Goal: Task Accomplishment & Management: Use online tool/utility

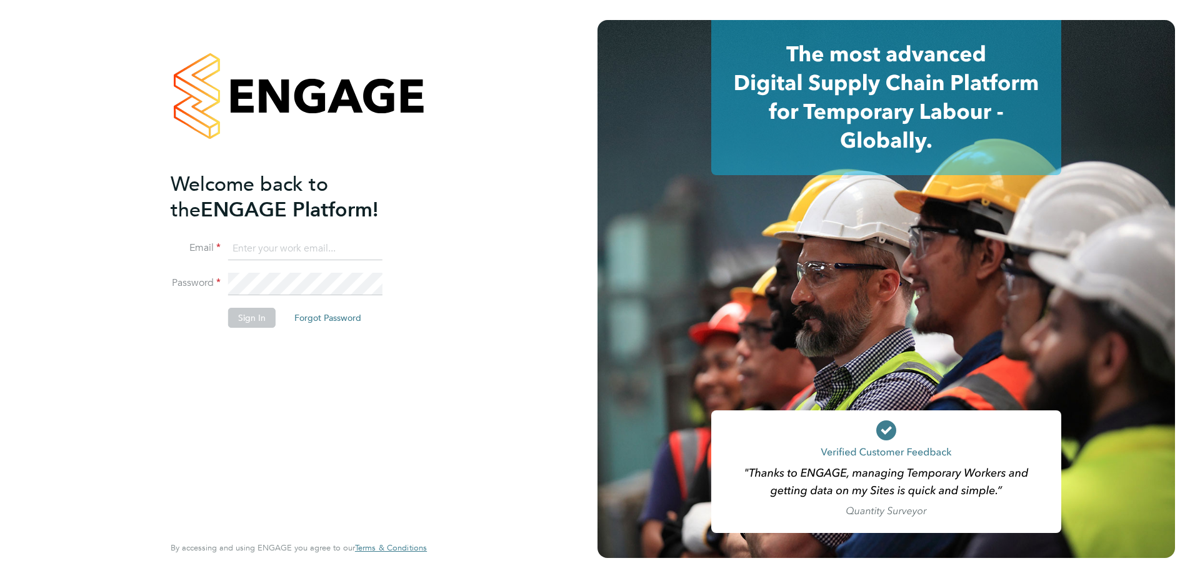
type input "emma.forsyth@vistry.co.uk"
click at [252, 323] on button "Sign In" at bounding box center [252, 318] width 48 height 20
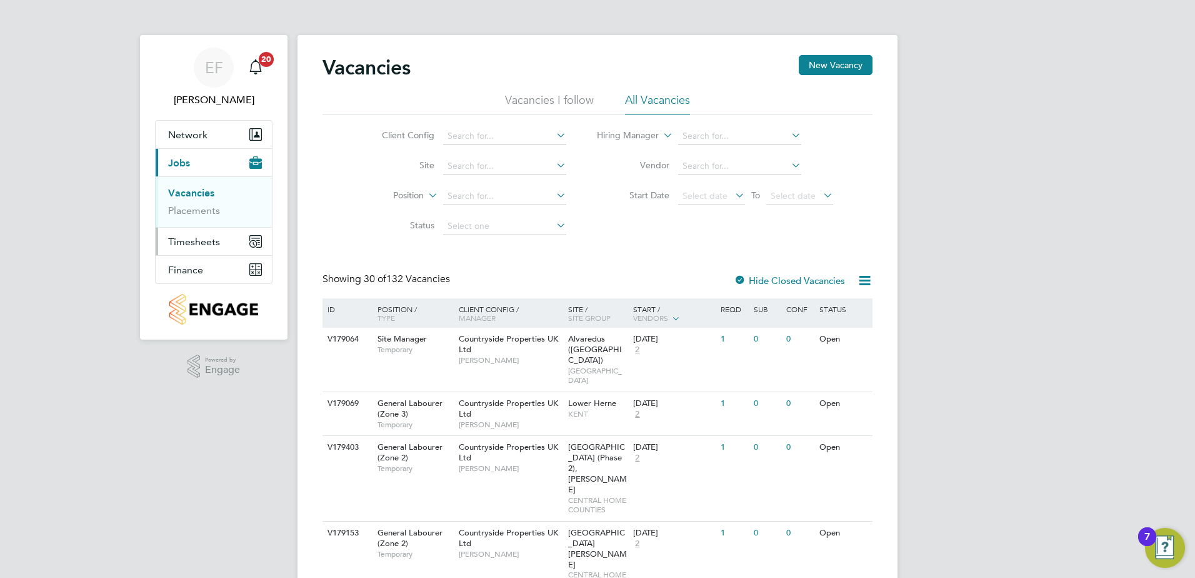
click at [177, 243] on span "Timesheets" at bounding box center [194, 242] width 52 height 12
click at [211, 244] on span "Timesheets" at bounding box center [194, 242] width 52 height 12
click at [202, 221] on link "Timesheets" at bounding box center [194, 221] width 52 height 12
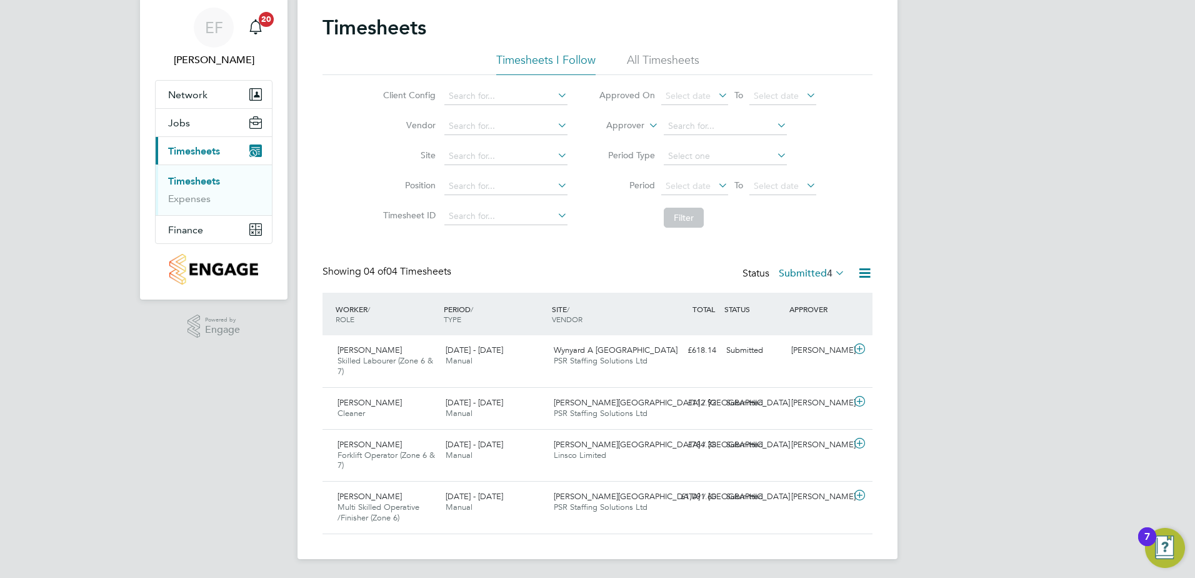
scroll to position [42, 109]
click at [192, 151] on span "Timesheets" at bounding box center [194, 151] width 52 height 12
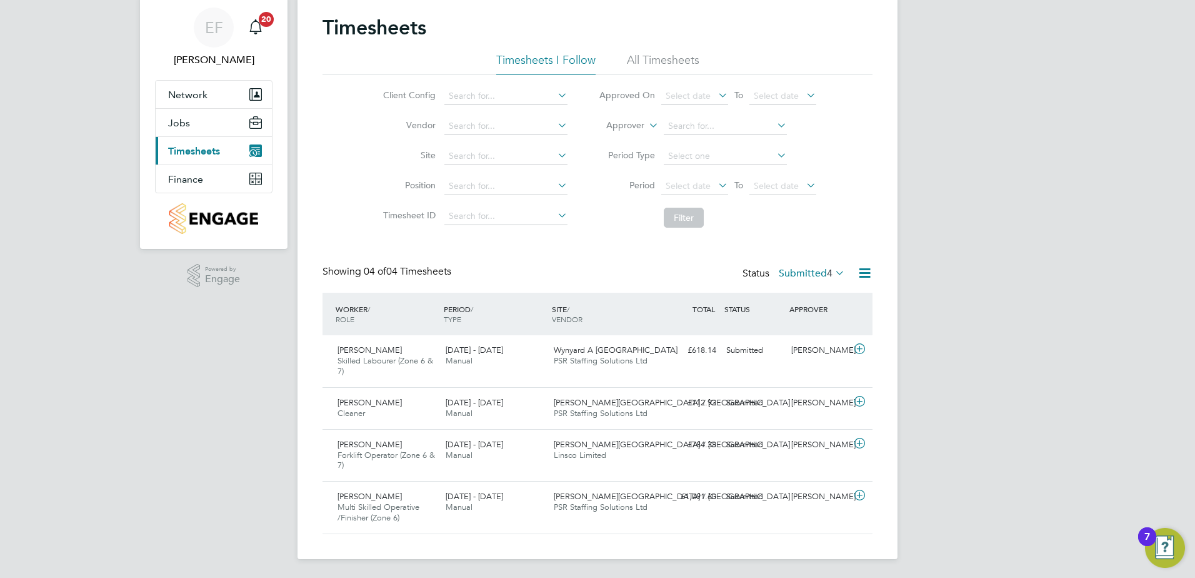
click at [191, 153] on span "Timesheets" at bounding box center [194, 151] width 52 height 12
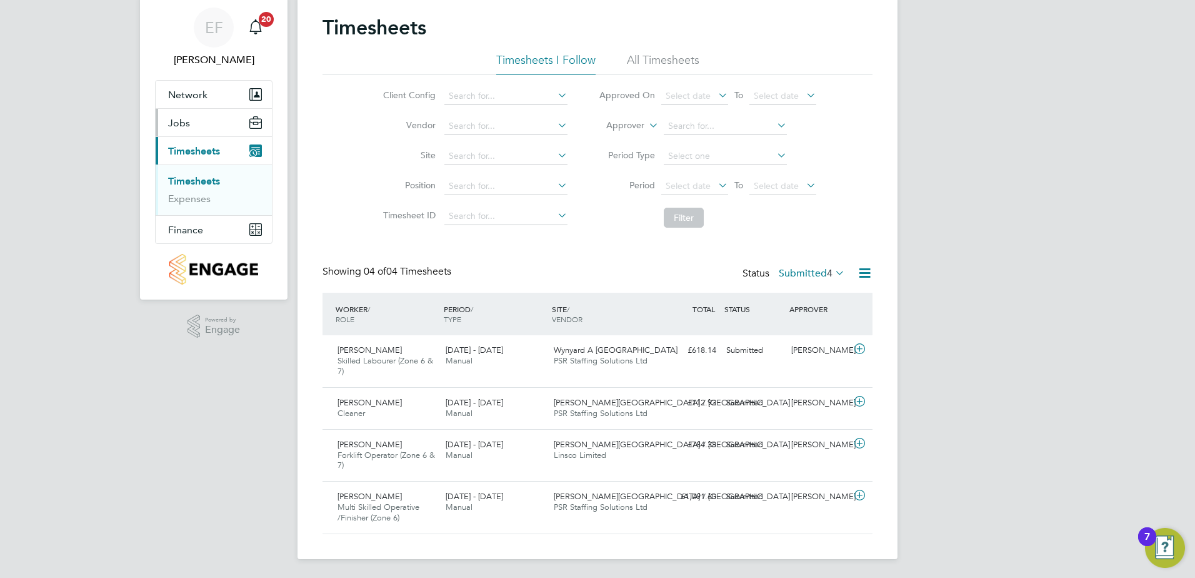
click at [184, 128] on span "Jobs" at bounding box center [179, 123] width 22 height 12
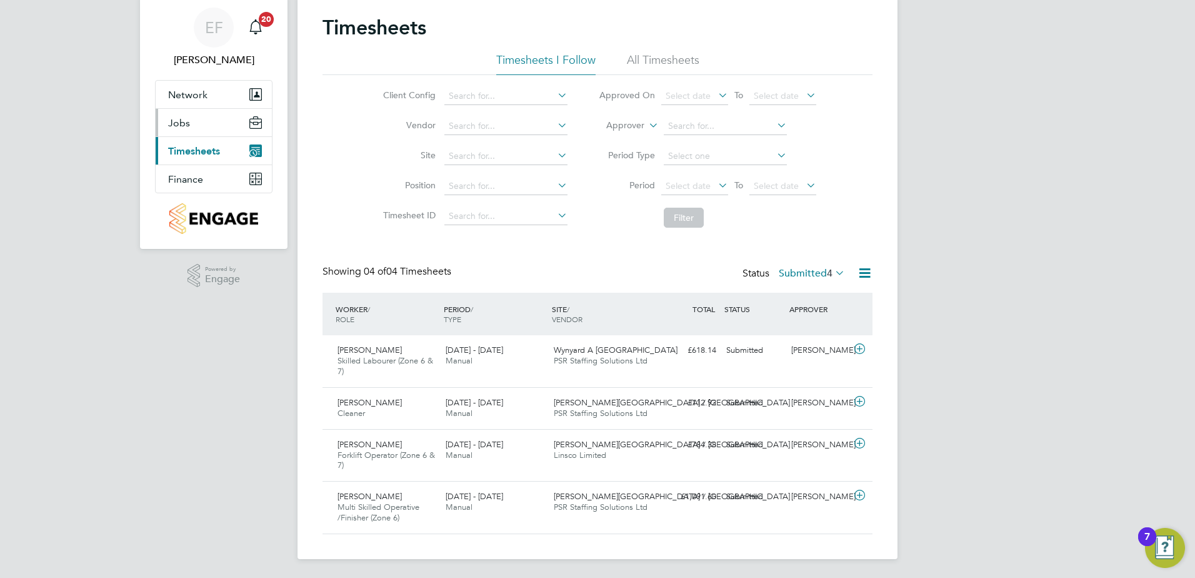
click at [174, 124] on span "Jobs" at bounding box center [179, 123] width 22 height 12
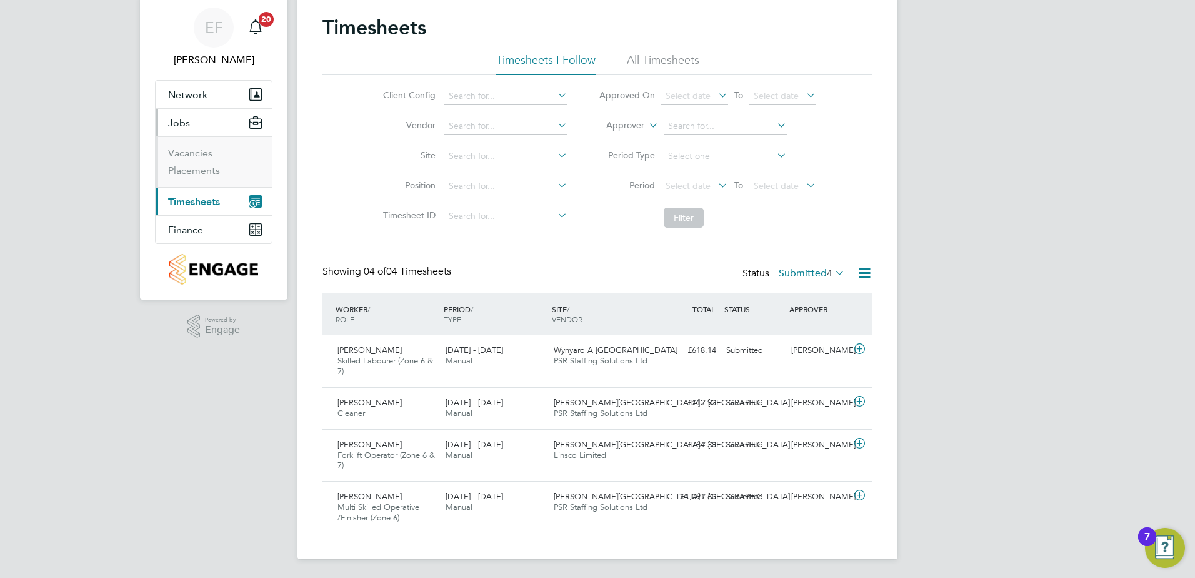
click at [198, 178] on ul "Vacancies Placements" at bounding box center [214, 161] width 116 height 51
click at [198, 173] on link "Placements" at bounding box center [194, 170] width 52 height 12
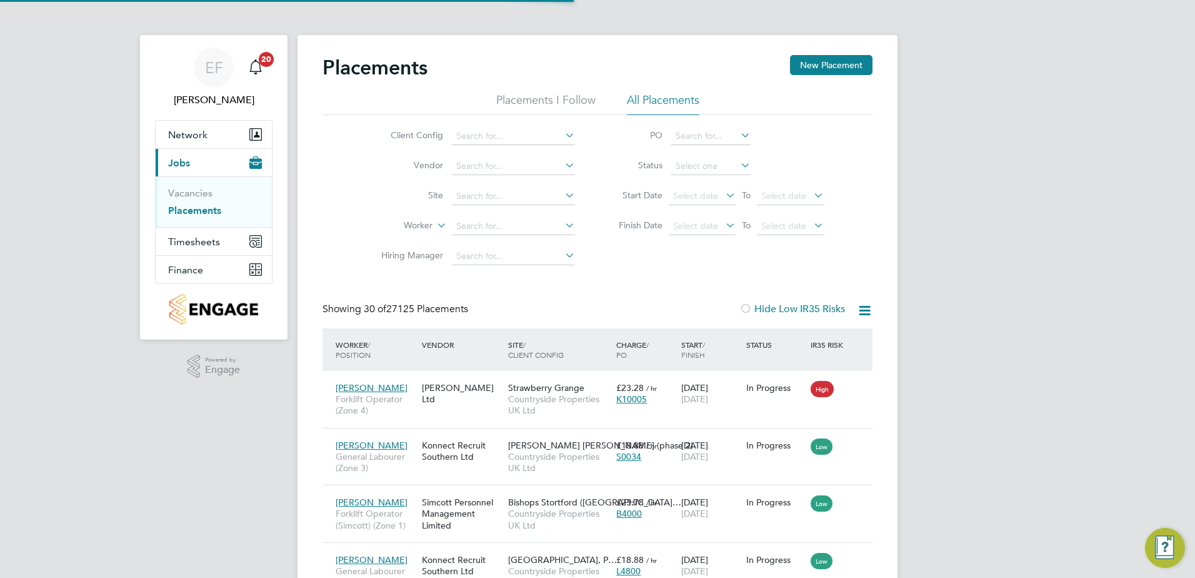
scroll to position [6, 6]
click at [496, 223] on input at bounding box center [513, 227] width 123 height 18
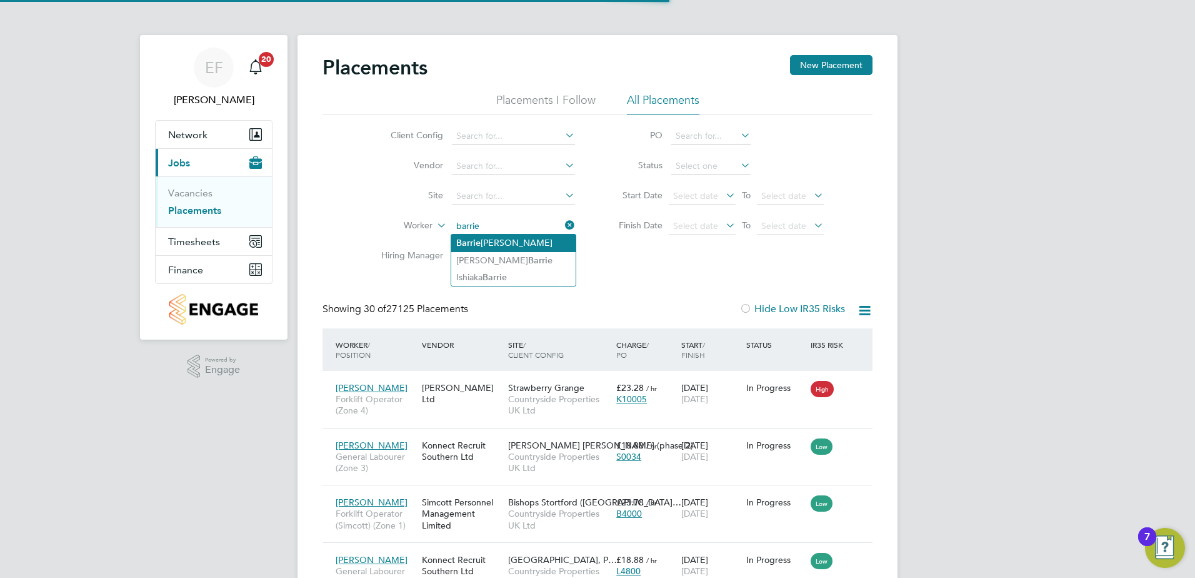
click at [511, 245] on li "[PERSON_NAME]" at bounding box center [513, 242] width 124 height 17
type input "[PERSON_NAME]"
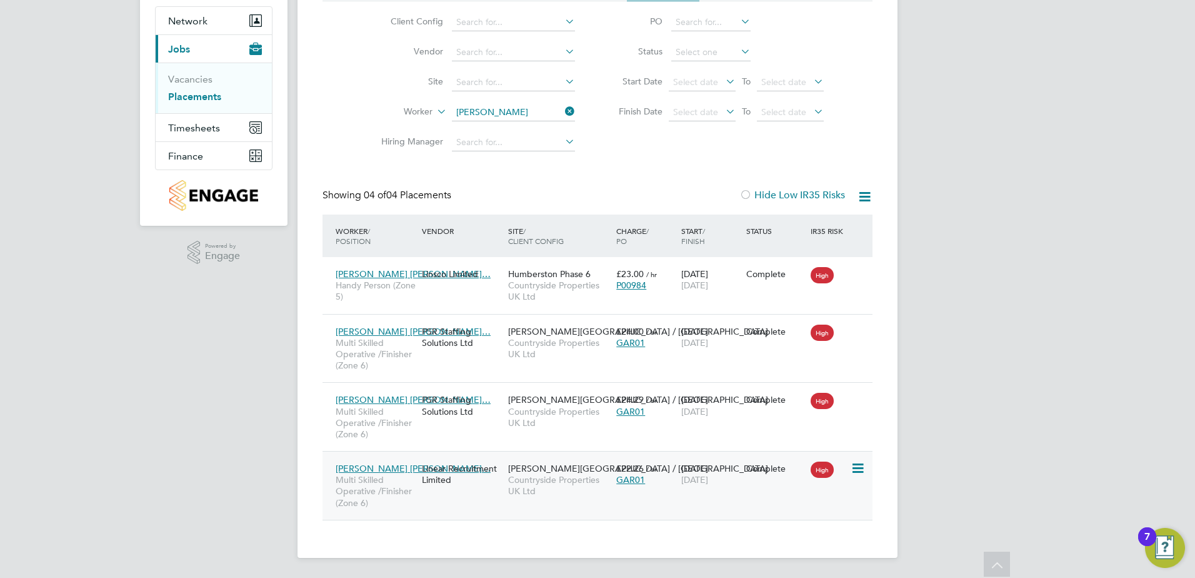
click at [400, 468] on span "[PERSON_NAME] [PERSON_NAME]…" at bounding box center [413, 468] width 155 height 11
